Goal: Task Accomplishment & Management: Use online tool/utility

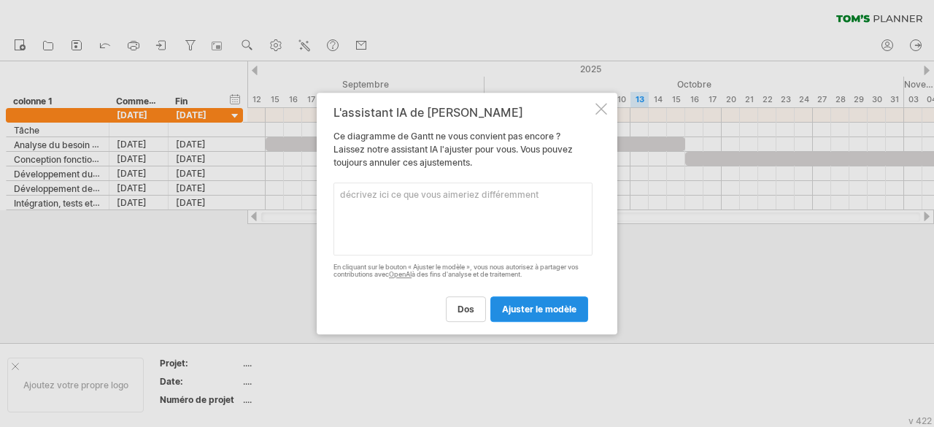
click at [507, 308] on font "ajuster le modèle" at bounding box center [539, 309] width 74 height 11
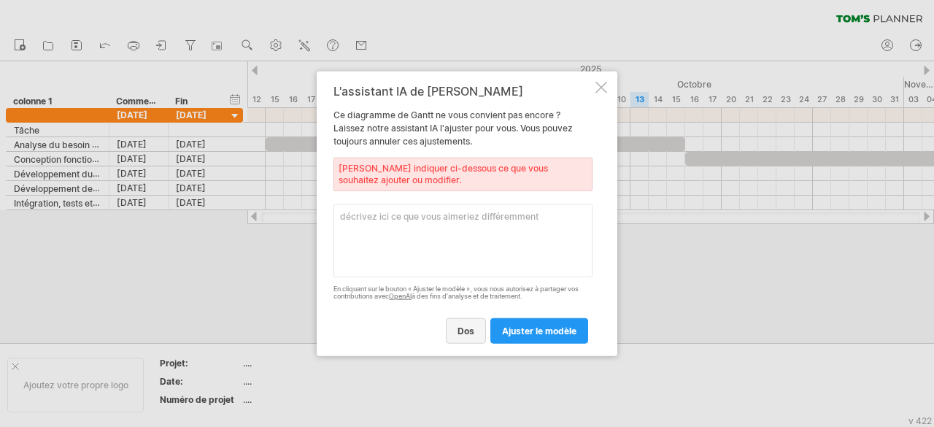
click at [458, 323] on link "dos" at bounding box center [466, 331] width 40 height 26
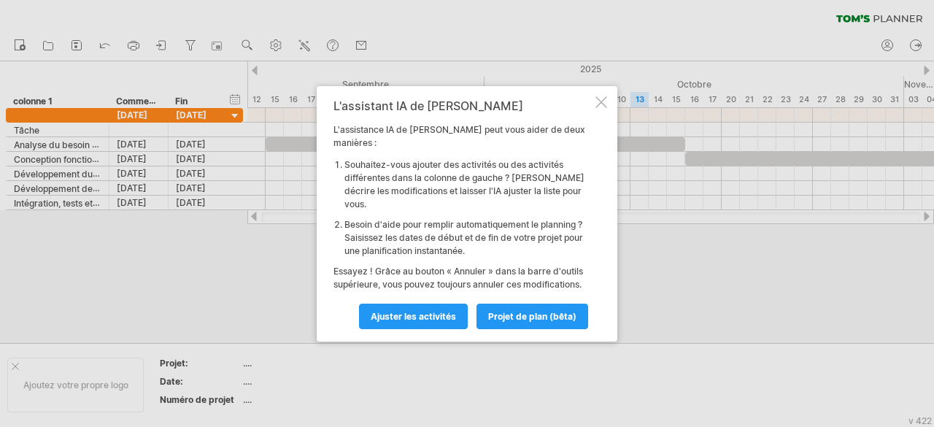
click at [598, 107] on div "L'assistant IA de [PERSON_NAME] L'assistance IA de [PERSON_NAME] peut vous aide…" at bounding box center [467, 213] width 301 height 255
click at [598, 116] on div "L'assistant IA de [PERSON_NAME] L'assistance IA de [PERSON_NAME] peut vous aide…" at bounding box center [467, 213] width 301 height 255
click at [598, 108] on div at bounding box center [601, 102] width 12 height 12
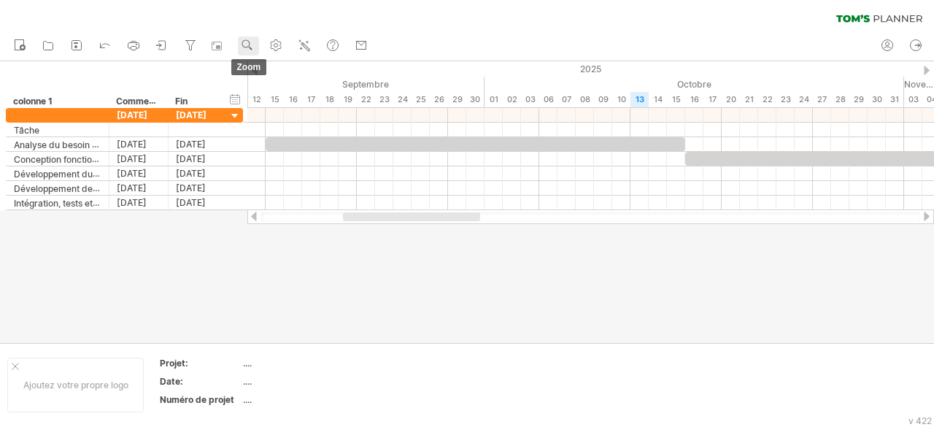
click at [247, 52] on use at bounding box center [247, 45] width 15 height 15
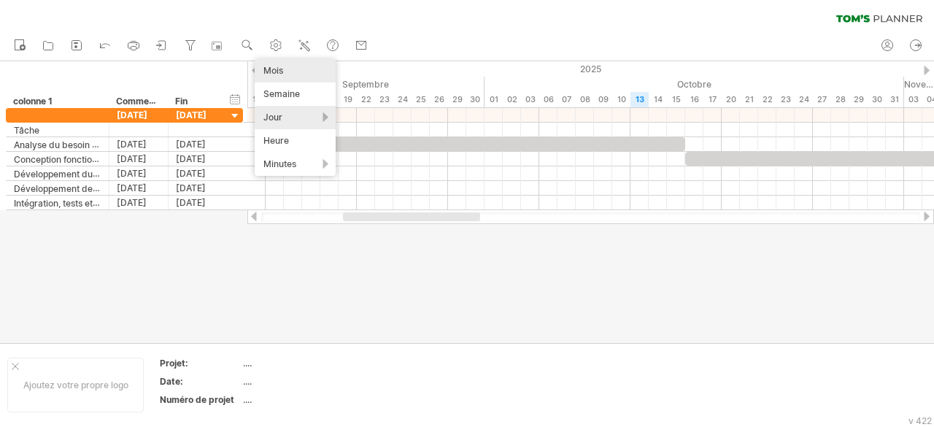
click at [271, 69] on font "Mois" at bounding box center [273, 70] width 20 height 11
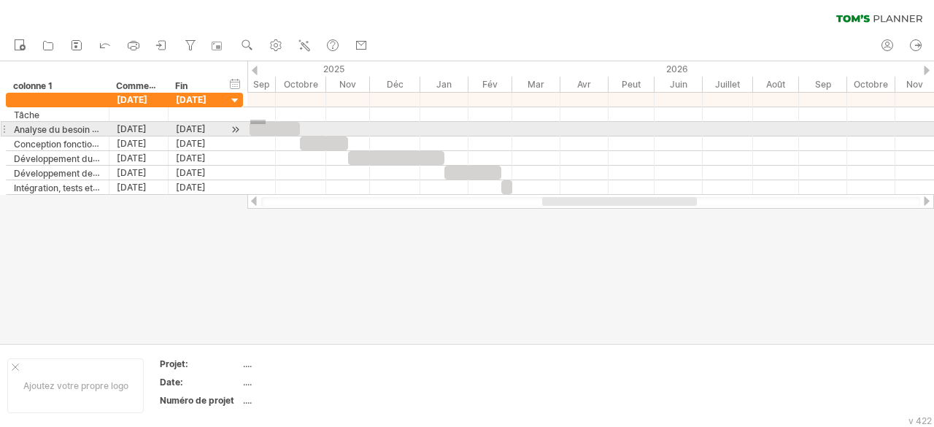
drag, startPoint x: 250, startPoint y: 120, endPoint x: 274, endPoint y: 128, distance: 25.4
click at [274, 128] on div at bounding box center [590, 144] width 687 height 102
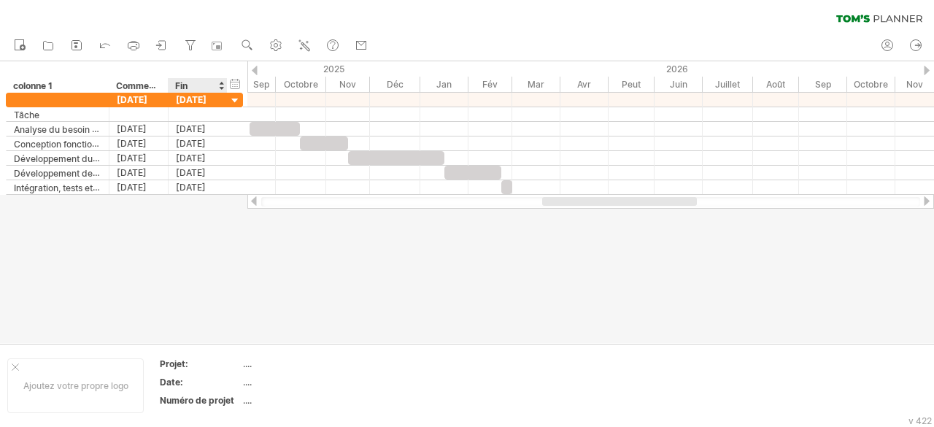
click at [222, 264] on div at bounding box center [467, 202] width 934 height 282
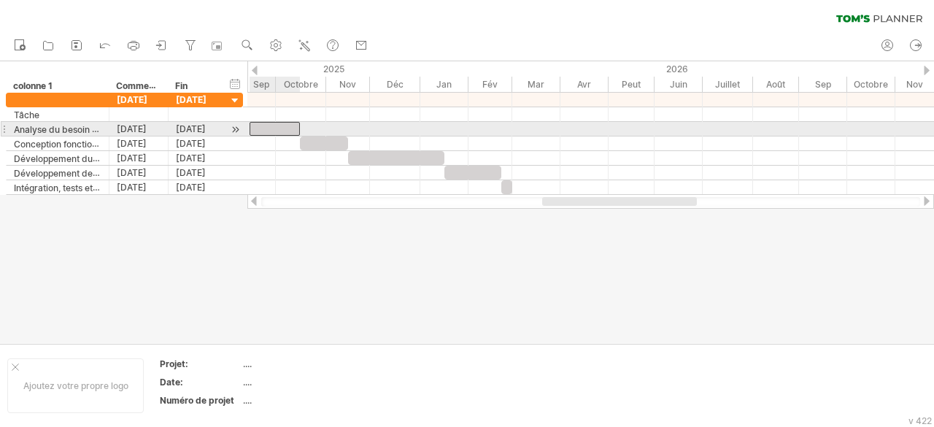
click at [263, 128] on div at bounding box center [275, 129] width 50 height 14
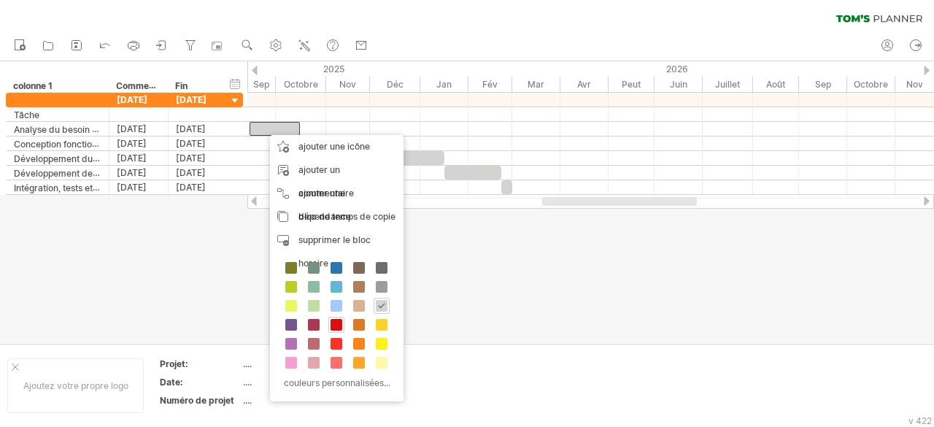
click at [333, 320] on span at bounding box center [337, 325] width 12 height 12
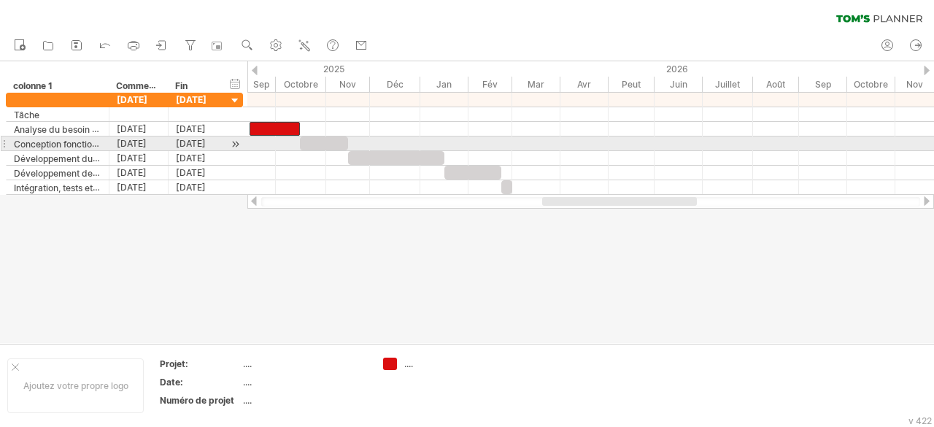
click at [312, 145] on div at bounding box center [324, 143] width 48 height 14
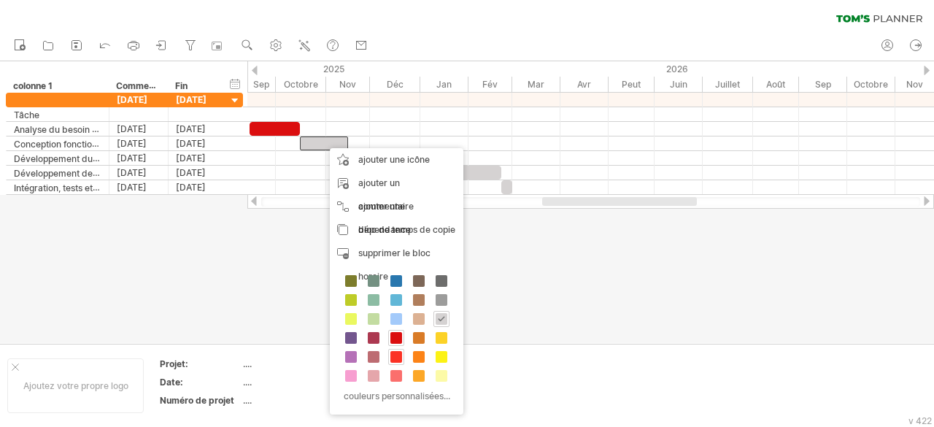
click at [390, 351] on span at bounding box center [396, 357] width 12 height 12
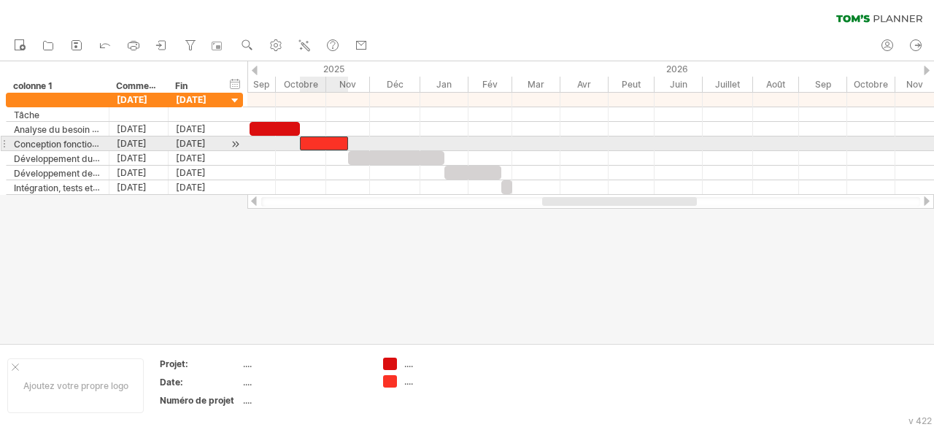
click at [325, 146] on div at bounding box center [324, 143] width 48 height 14
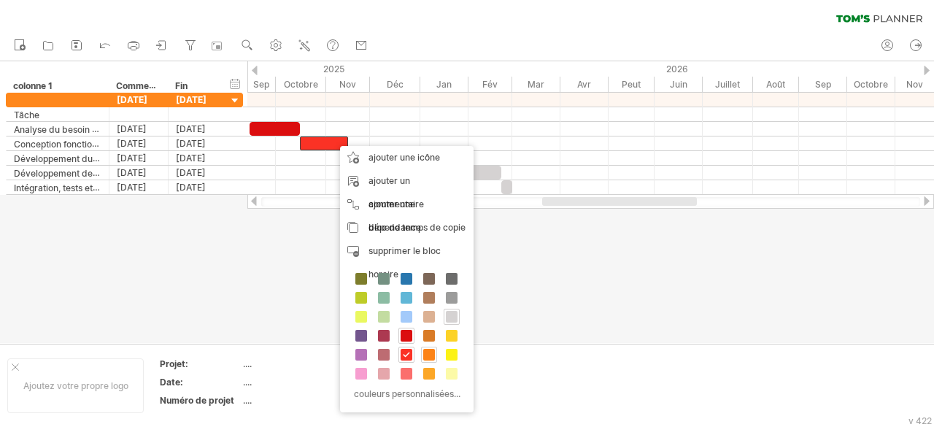
click at [431, 349] on span at bounding box center [429, 355] width 12 height 12
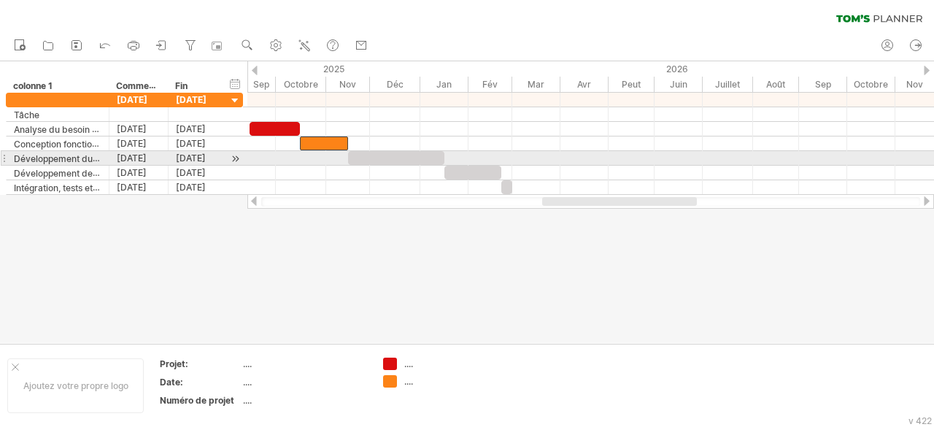
click at [406, 153] on div at bounding box center [396, 158] width 96 height 14
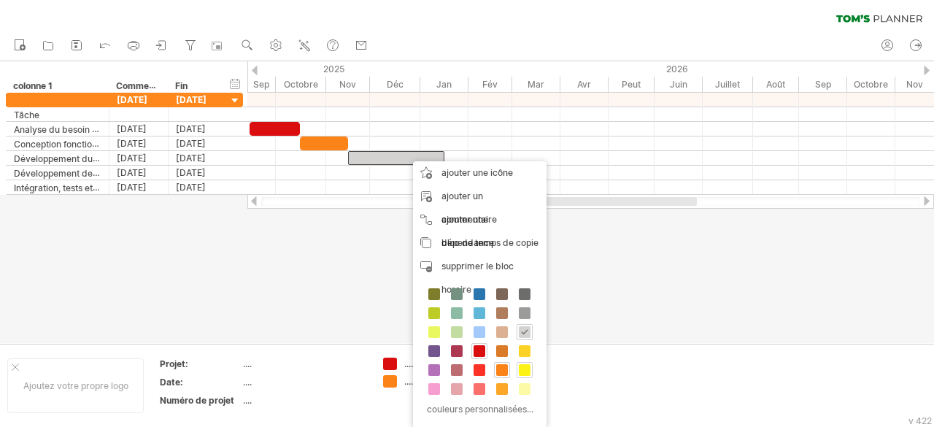
click at [520, 364] on span at bounding box center [525, 370] width 12 height 12
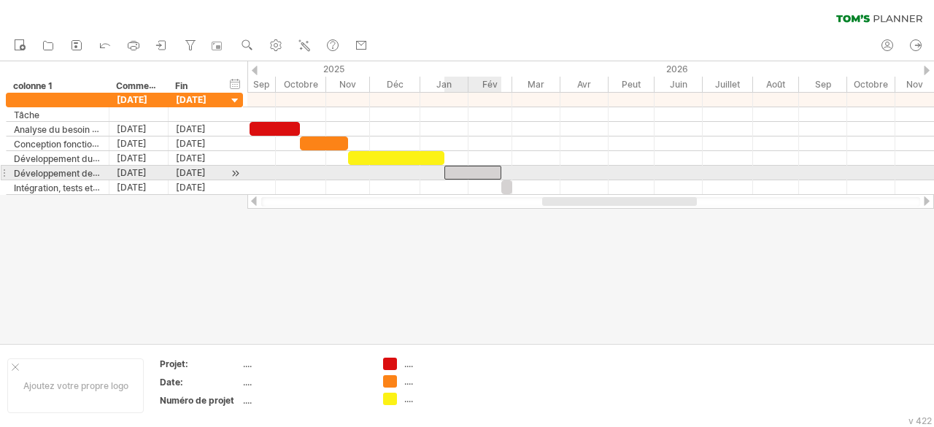
click at [472, 172] on div at bounding box center [472, 173] width 57 height 14
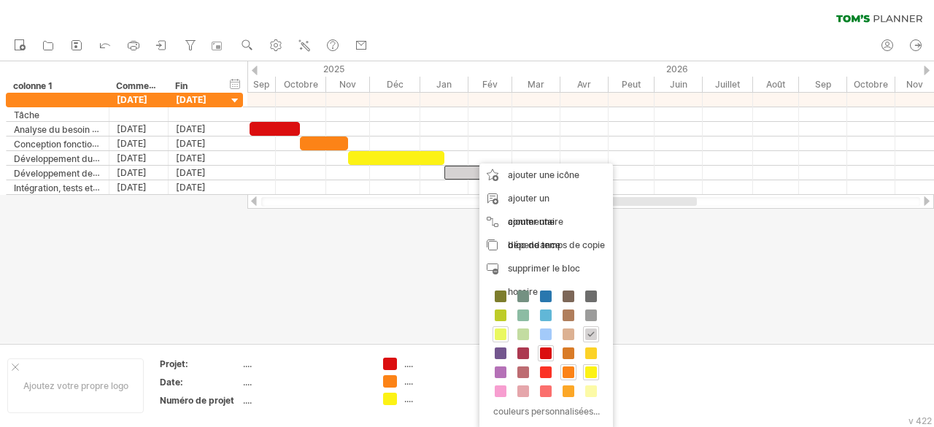
click at [500, 335] on span at bounding box center [501, 334] width 12 height 12
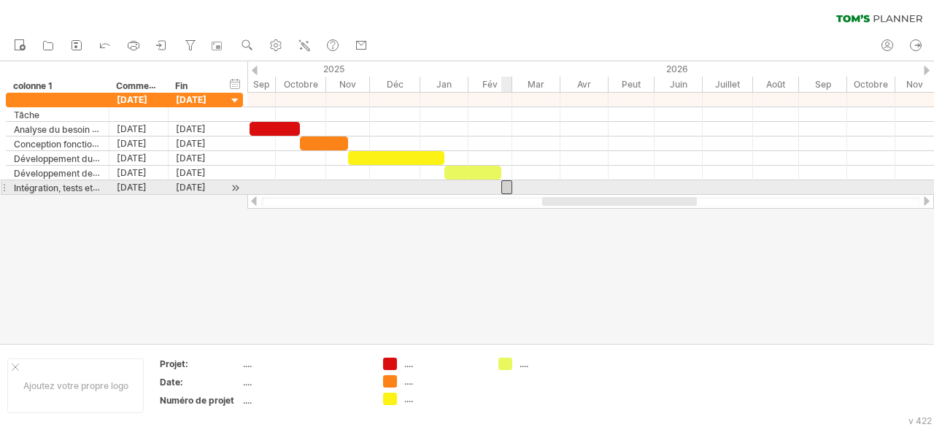
click at [506, 185] on div at bounding box center [506, 187] width 11 height 14
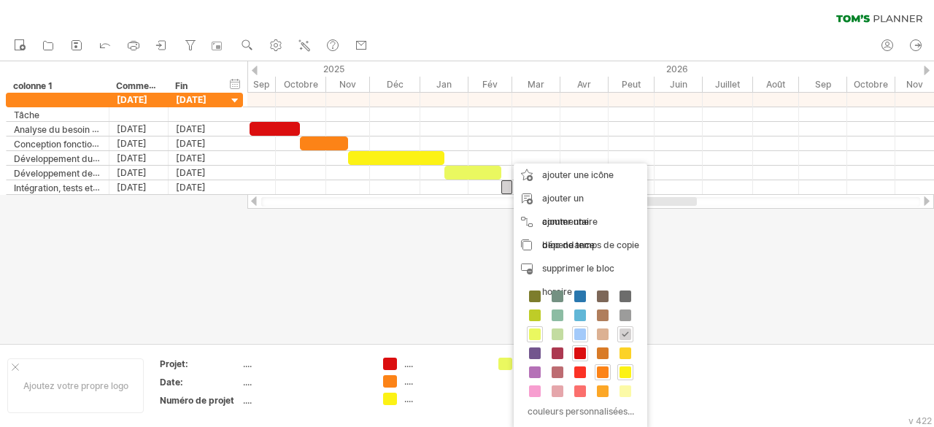
click at [582, 328] on span at bounding box center [580, 334] width 12 height 12
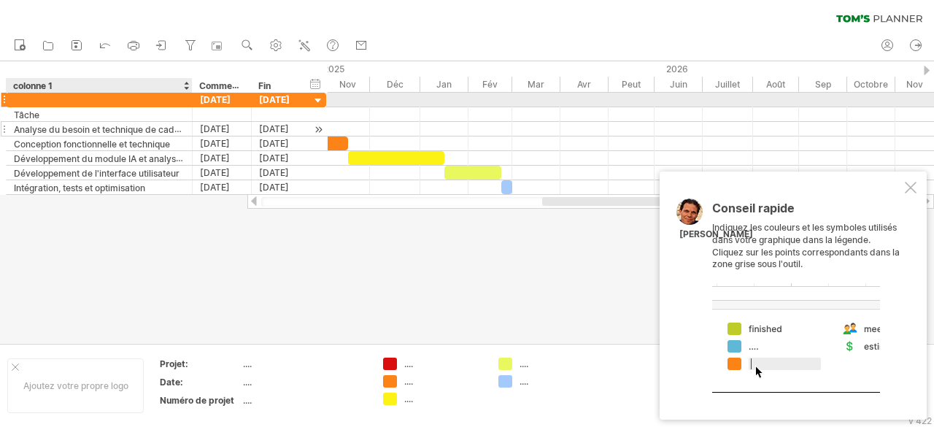
drag, startPoint x: 107, startPoint y: 104, endPoint x: 190, endPoint y: 126, distance: 85.3
click at [190, 126] on div "**********" at bounding box center [166, 144] width 320 height 102
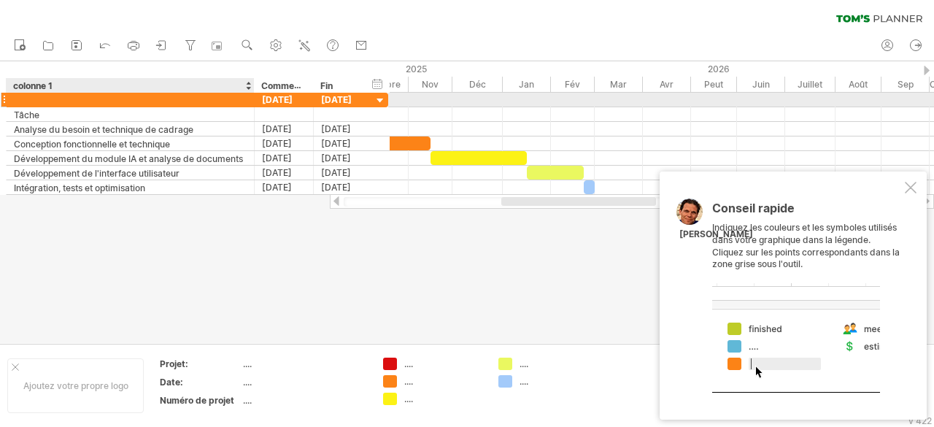
drag, startPoint x: 190, startPoint y: 94, endPoint x: 258, endPoint y: 104, distance: 68.5
click at [256, 104] on div at bounding box center [252, 100] width 7 height 15
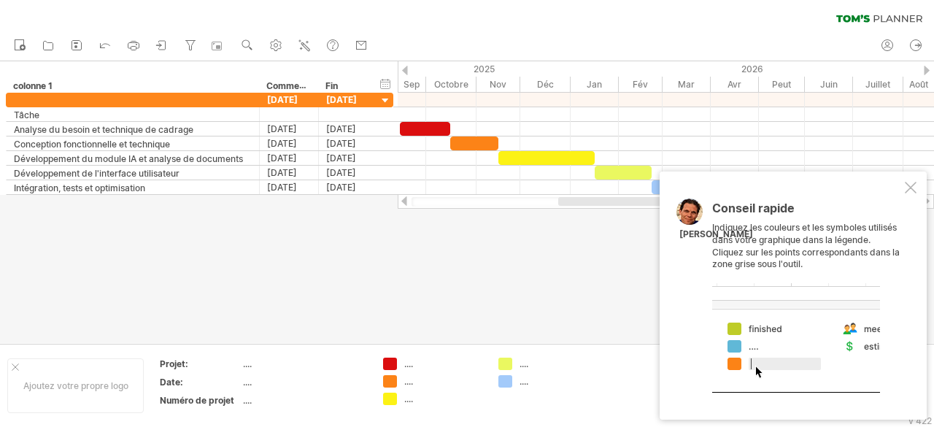
click at [544, 318] on div at bounding box center [467, 202] width 934 height 282
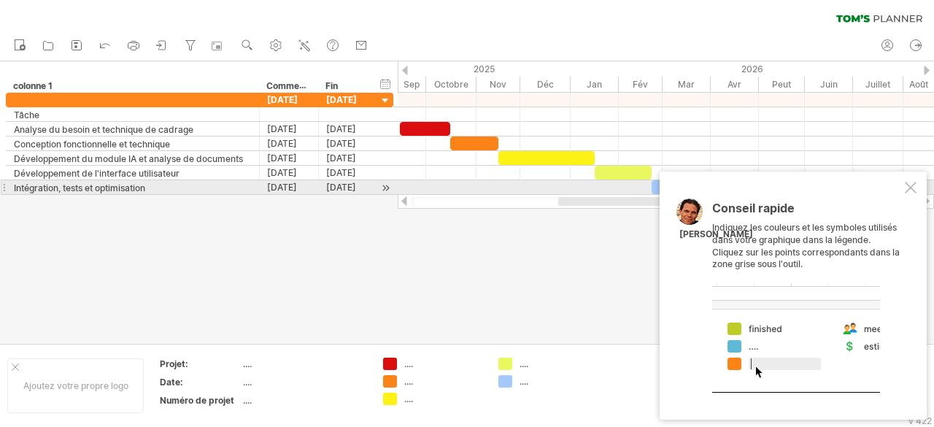
click at [913, 189] on div at bounding box center [911, 188] width 12 height 12
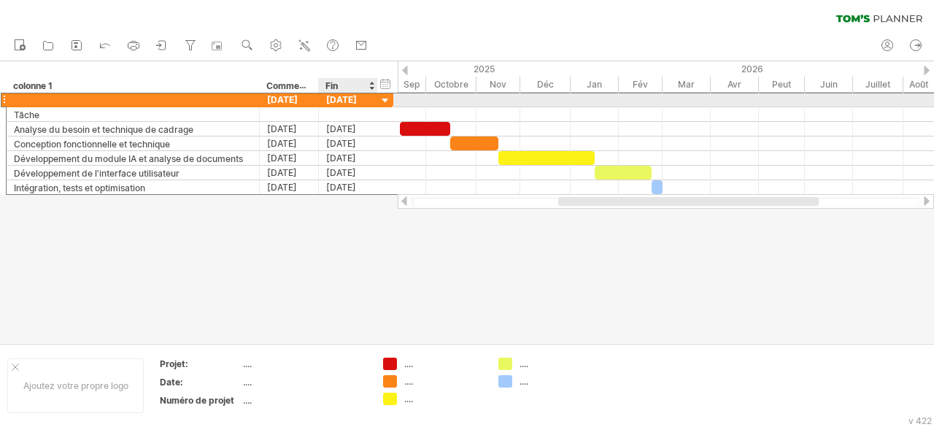
click at [320, 96] on div "[DATE] [DATE]" at bounding box center [199, 99] width 387 height 15
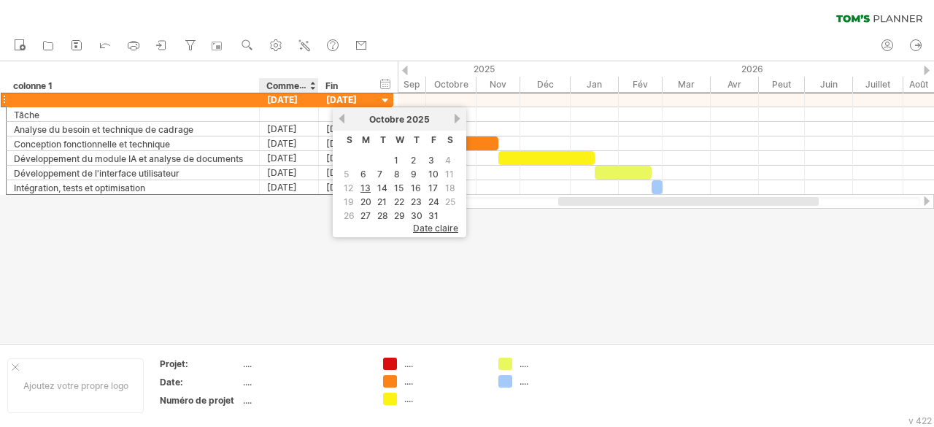
click at [283, 280] on div at bounding box center [467, 202] width 934 height 282
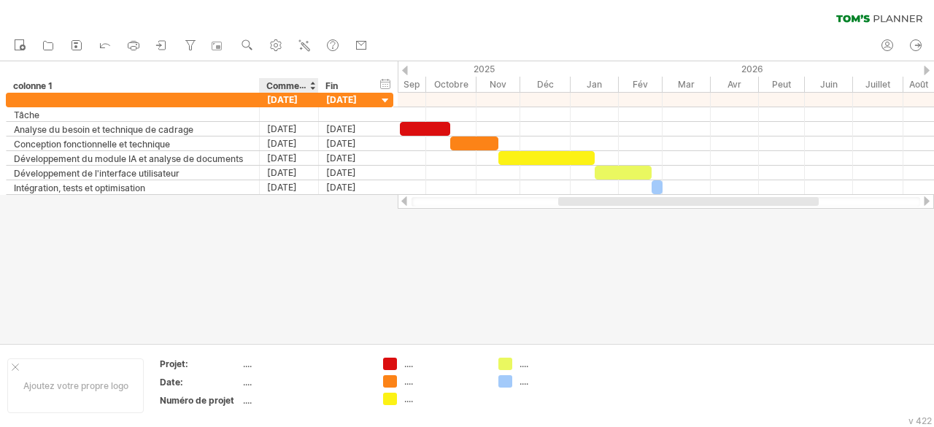
click at [282, 85] on font "Commencer" at bounding box center [292, 86] width 52 height 12
click at [329, 254] on div at bounding box center [467, 202] width 934 height 282
